Goal: Information Seeking & Learning: Check status

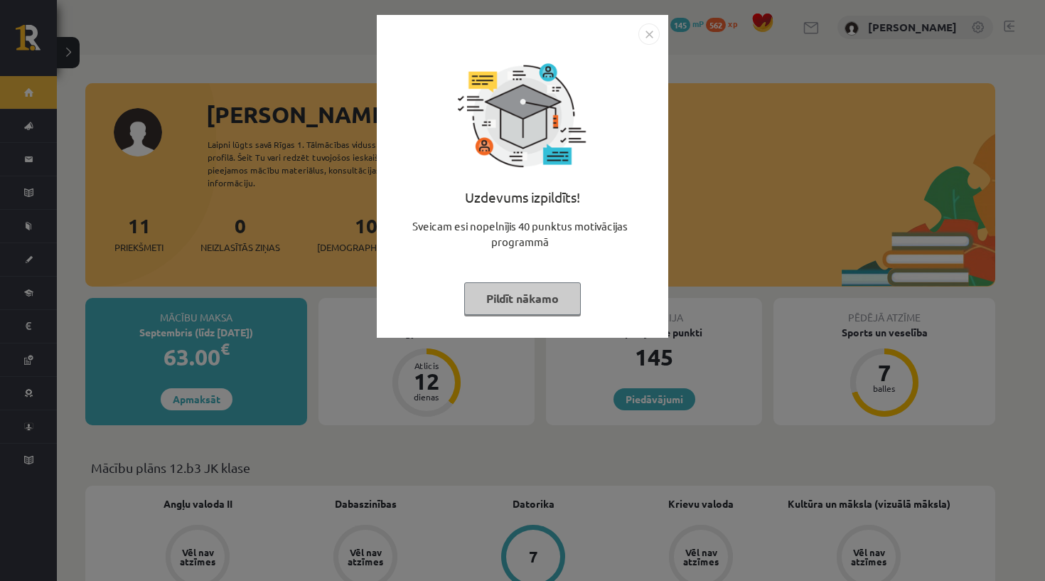
click at [570, 293] on button "Pildīt nākamo" at bounding box center [522, 298] width 117 height 33
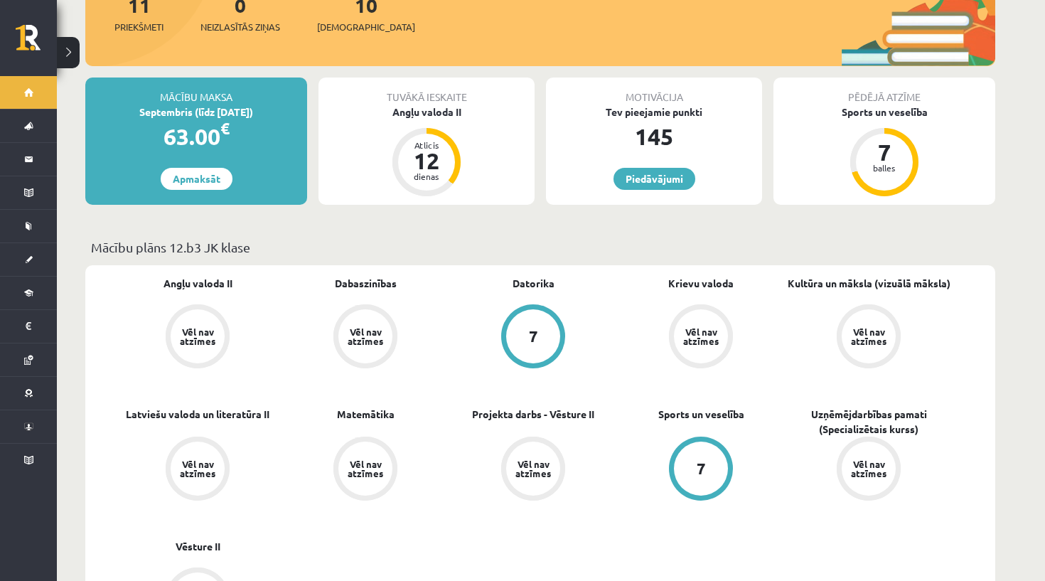
scroll to position [220, 0]
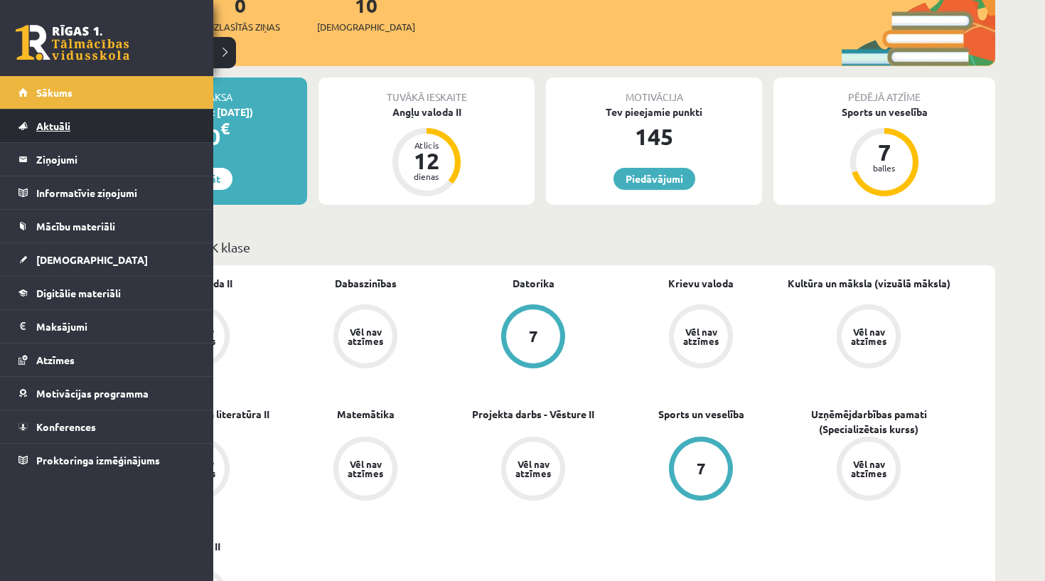
click at [45, 134] on link "Aktuāli" at bounding box center [106, 125] width 177 height 33
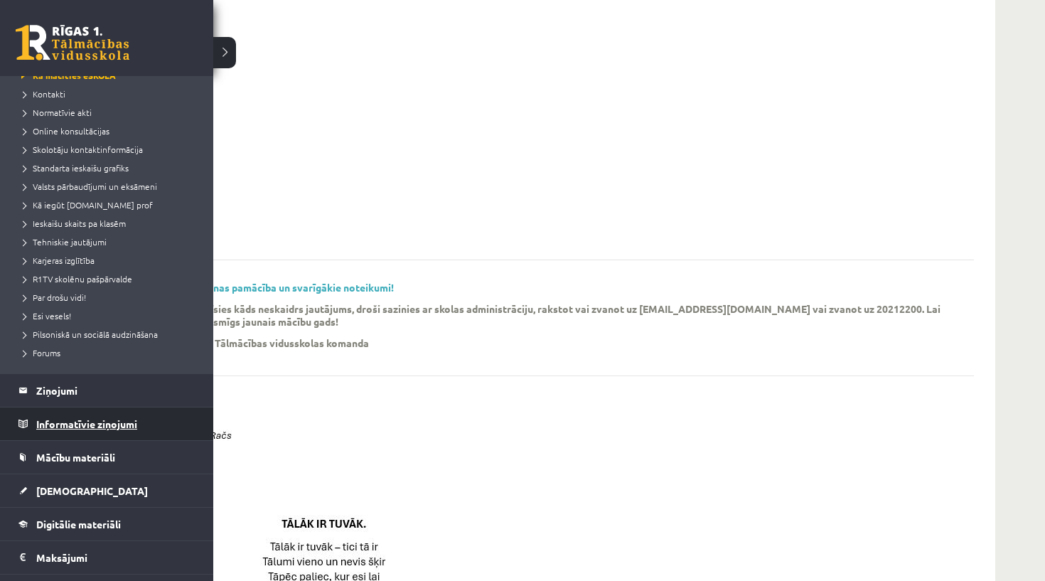
scroll to position [95, 0]
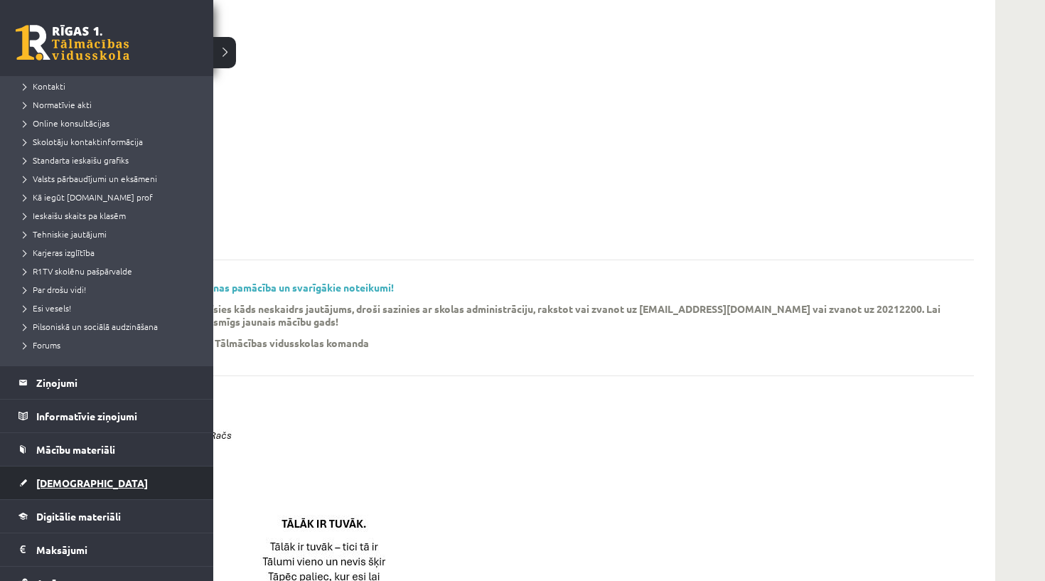
click at [69, 487] on span "[DEMOGRAPHIC_DATA]" at bounding box center [92, 482] width 112 height 13
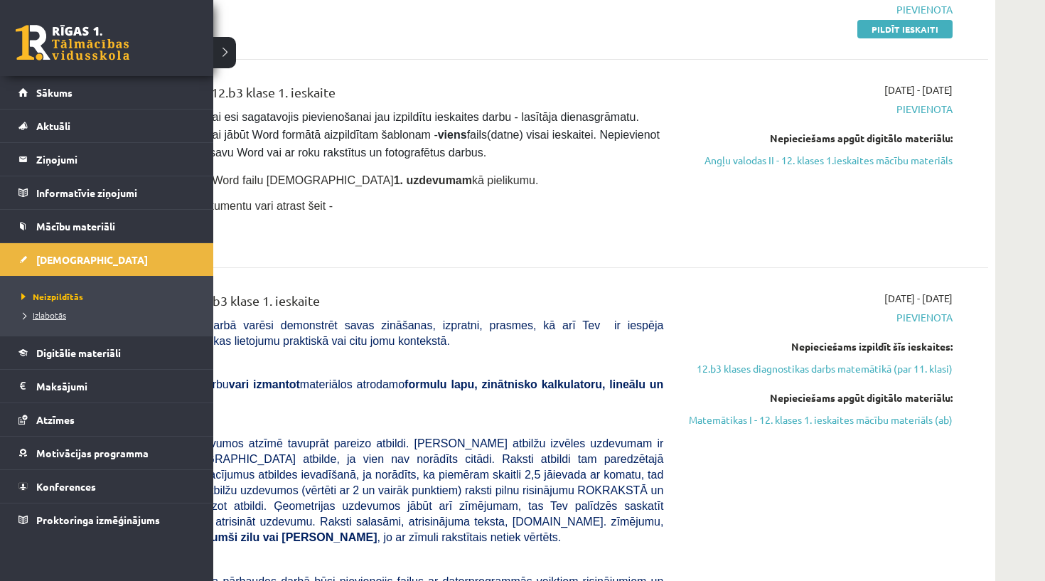
click at [38, 314] on span "Izlabotās" at bounding box center [42, 314] width 48 height 11
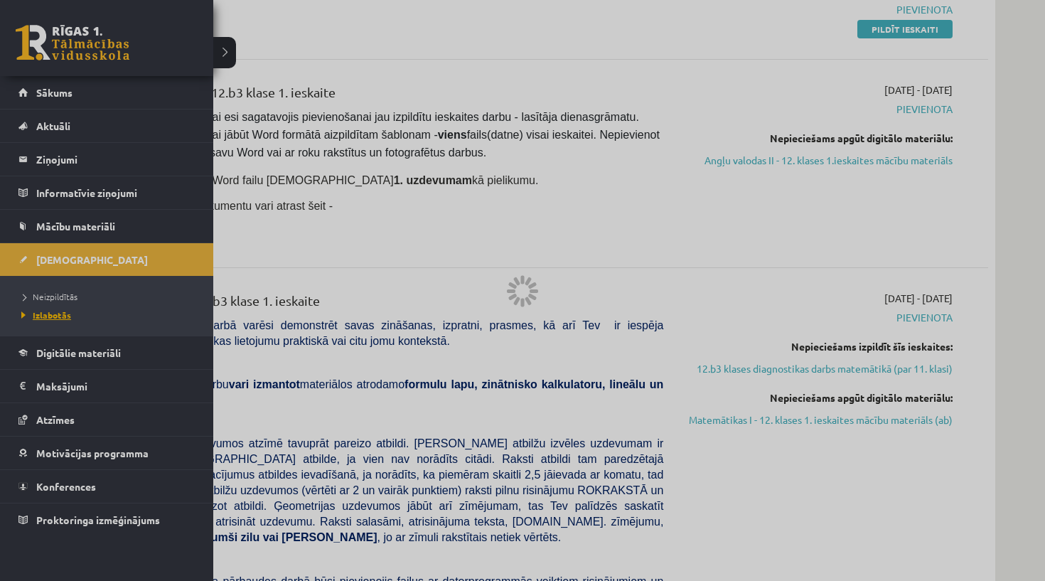
scroll to position [31, 0]
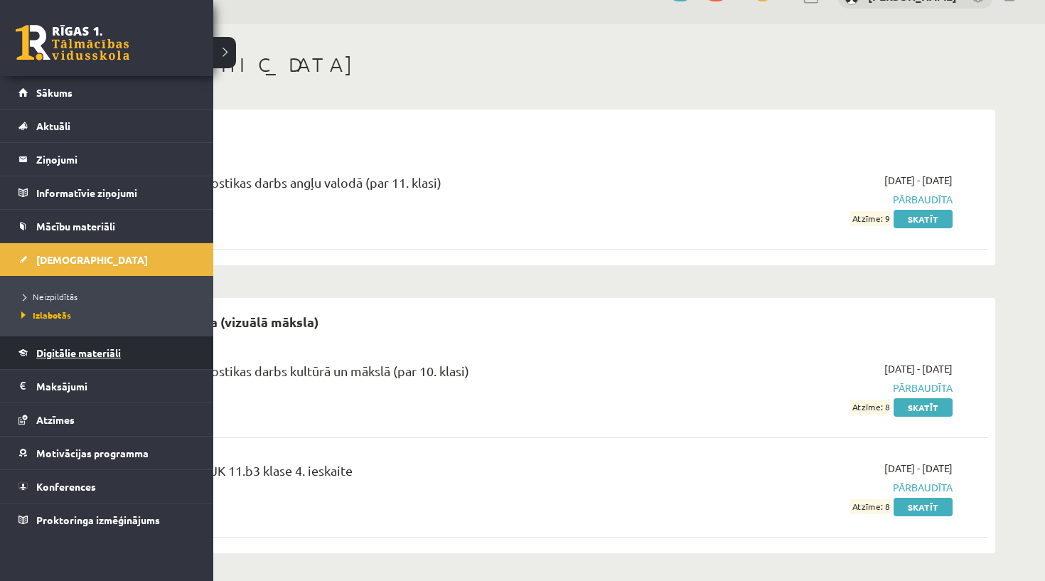
click at [50, 356] on span "Digitālie materiāli" at bounding box center [78, 352] width 85 height 13
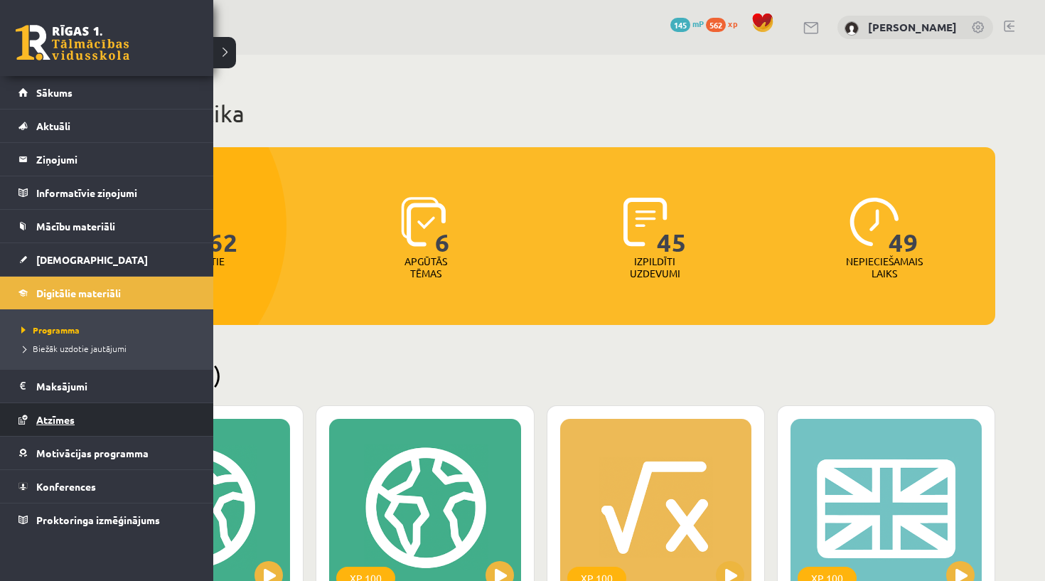
click at [70, 417] on span "Atzīmes" at bounding box center [55, 419] width 38 height 13
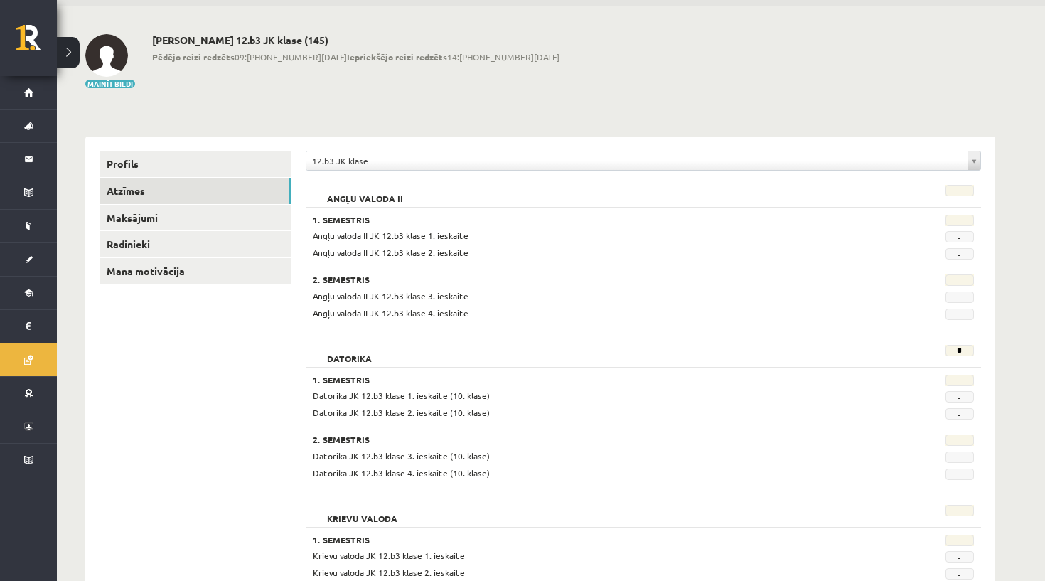
scroll to position [72, 0]
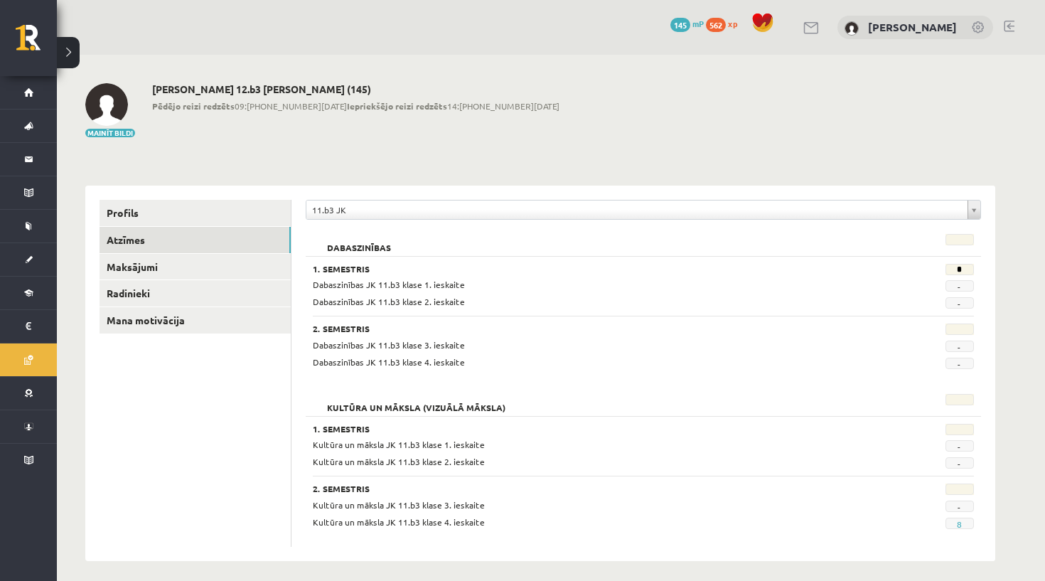
click at [363, 292] on div "Dabaszinības JK 11.b3 [PERSON_NAME] 1. [DEMOGRAPHIC_DATA] - Dabaszinības JK 11.…" at bounding box center [643, 293] width 661 height 31
click at [963, 526] on span "8" at bounding box center [960, 523] width 28 height 11
click at [165, 297] on link "Radinieki" at bounding box center [195, 293] width 191 height 26
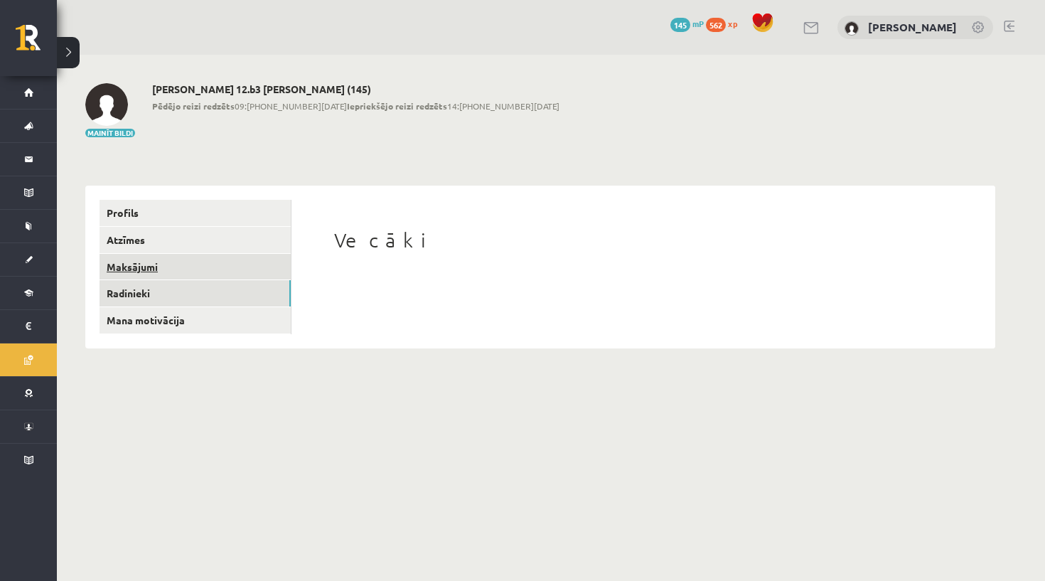
click at [148, 268] on link "Maksājumi" at bounding box center [195, 267] width 191 height 26
